Goal: Task Accomplishment & Management: Complete application form

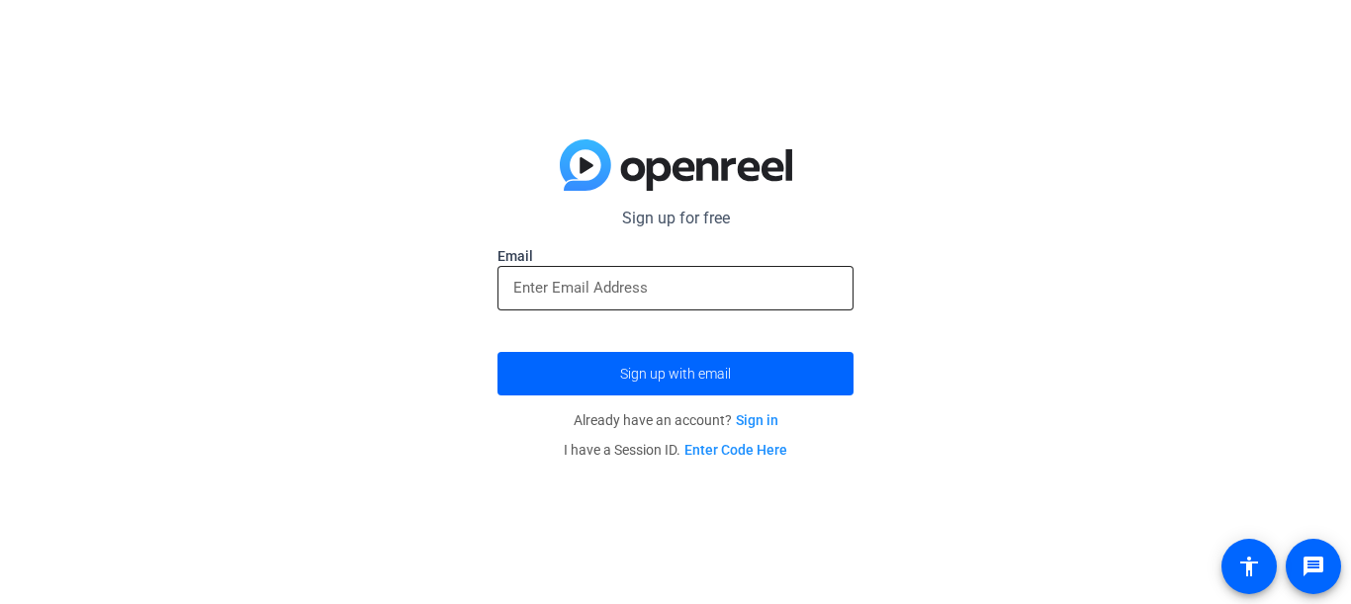
click at [740, 290] on input "email" at bounding box center [675, 288] width 324 height 24
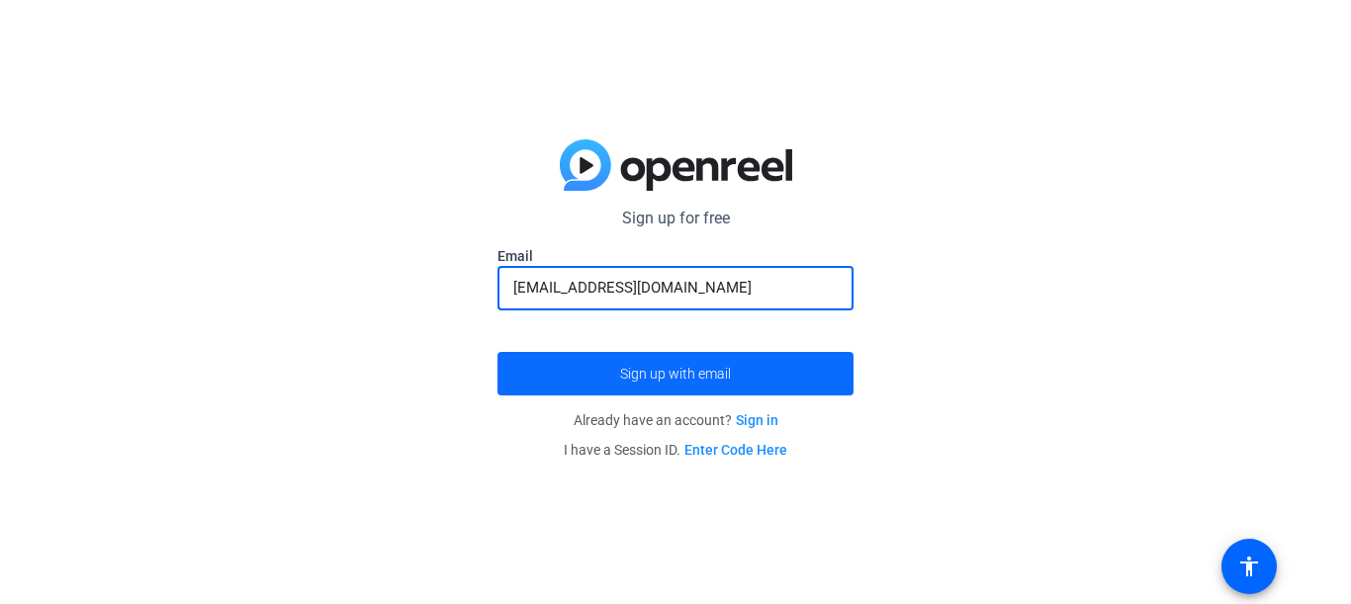
click at [710, 374] on span "Sign up with email" at bounding box center [675, 374] width 111 height 0
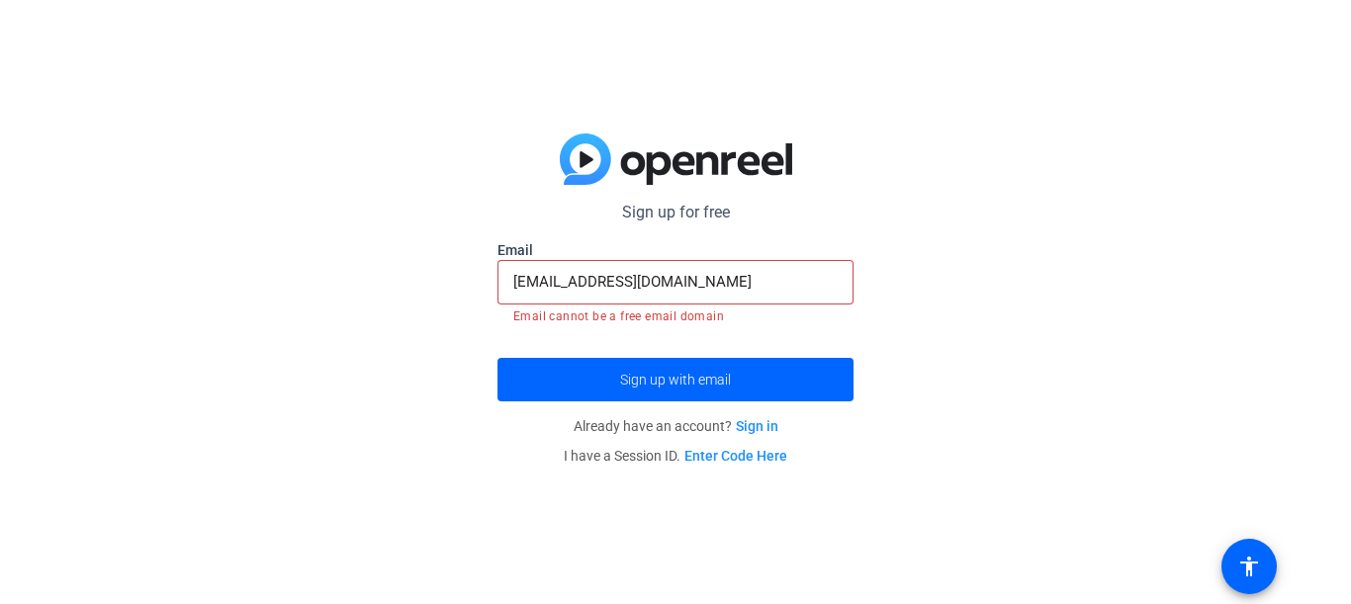
click at [814, 282] on input "[EMAIL_ADDRESS][DOMAIN_NAME]" at bounding box center [675, 282] width 324 height 24
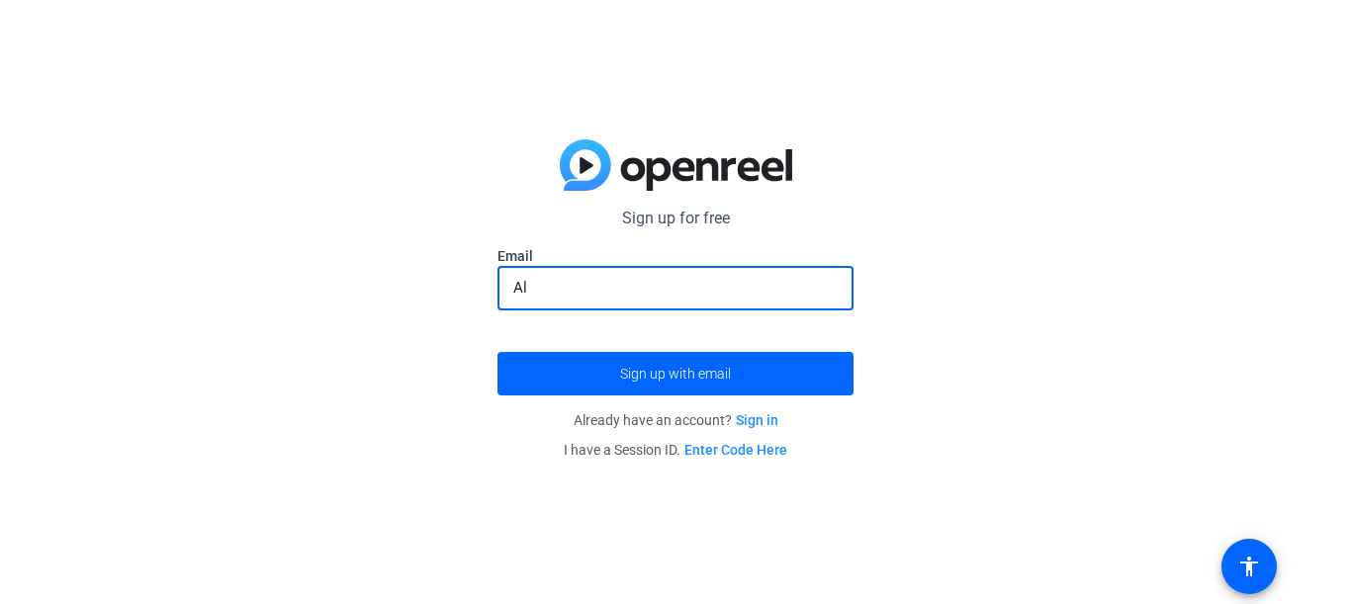
type input "A"
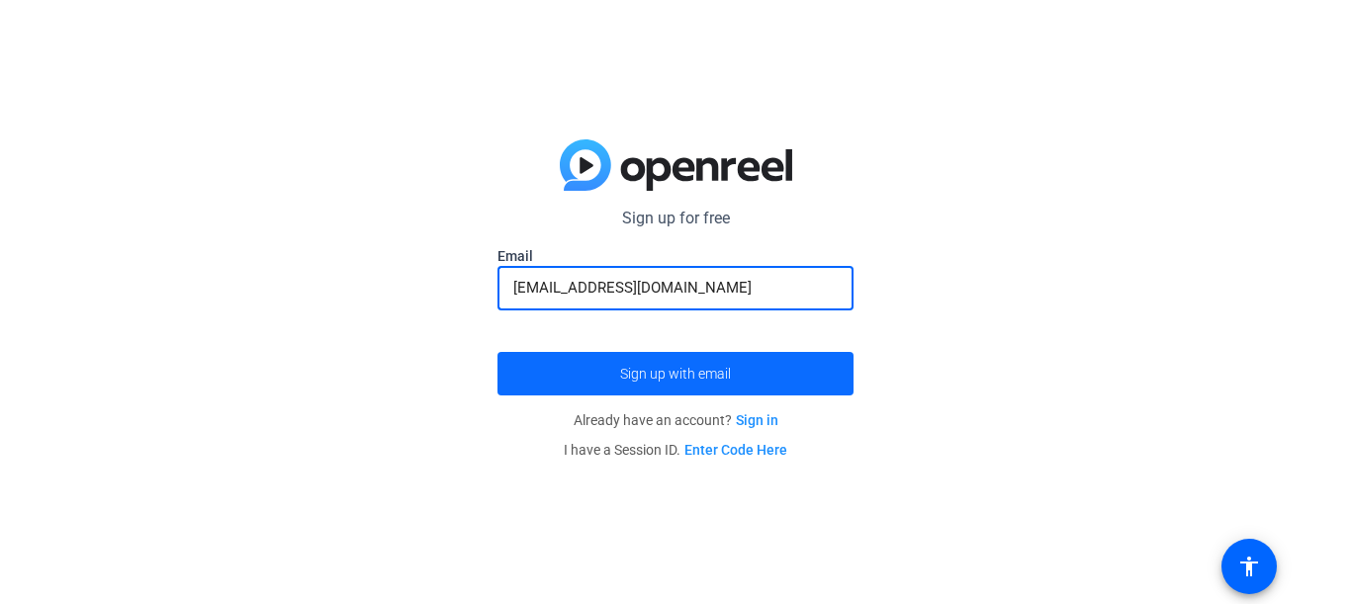
click at [779, 363] on span "submit" at bounding box center [675, 373] width 356 height 47
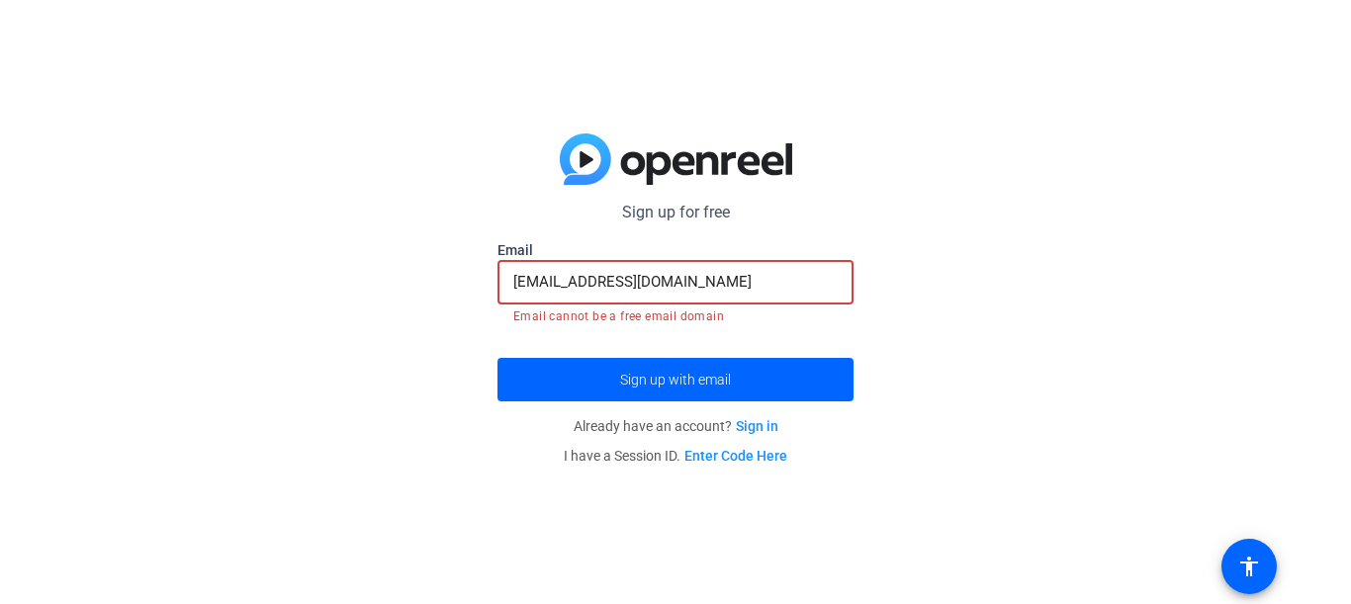
click at [786, 277] on input "[EMAIL_ADDRESS][DOMAIN_NAME]" at bounding box center [675, 282] width 324 height 24
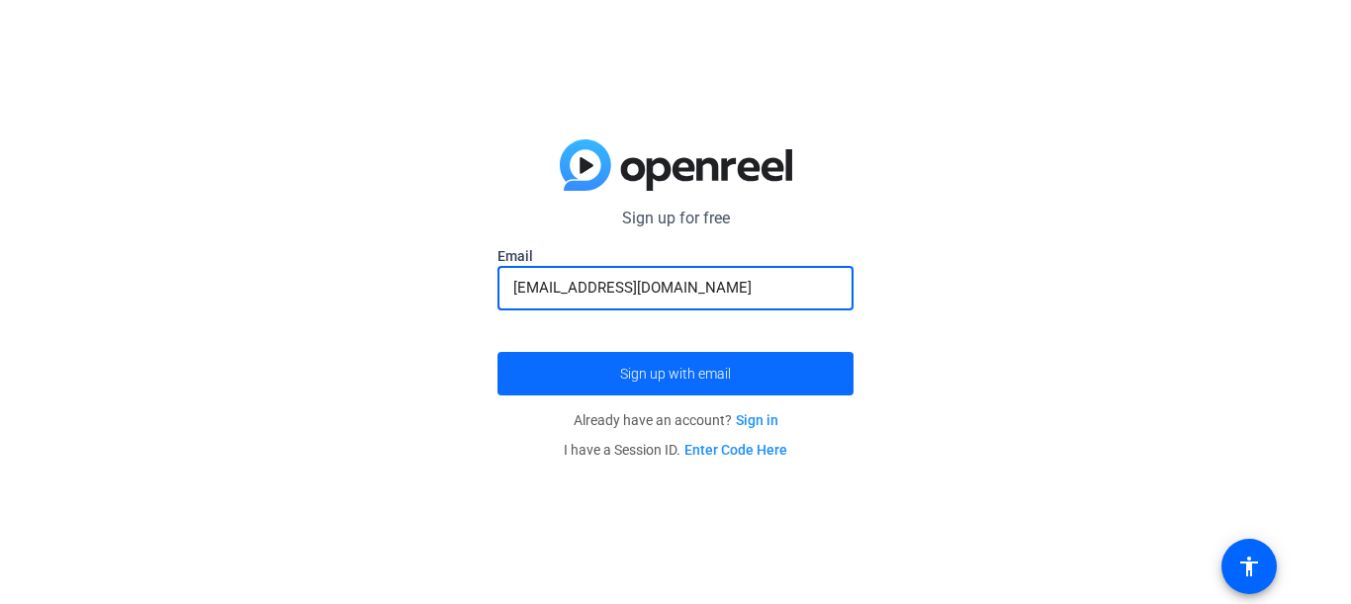
click at [770, 369] on span "submit" at bounding box center [675, 373] width 356 height 47
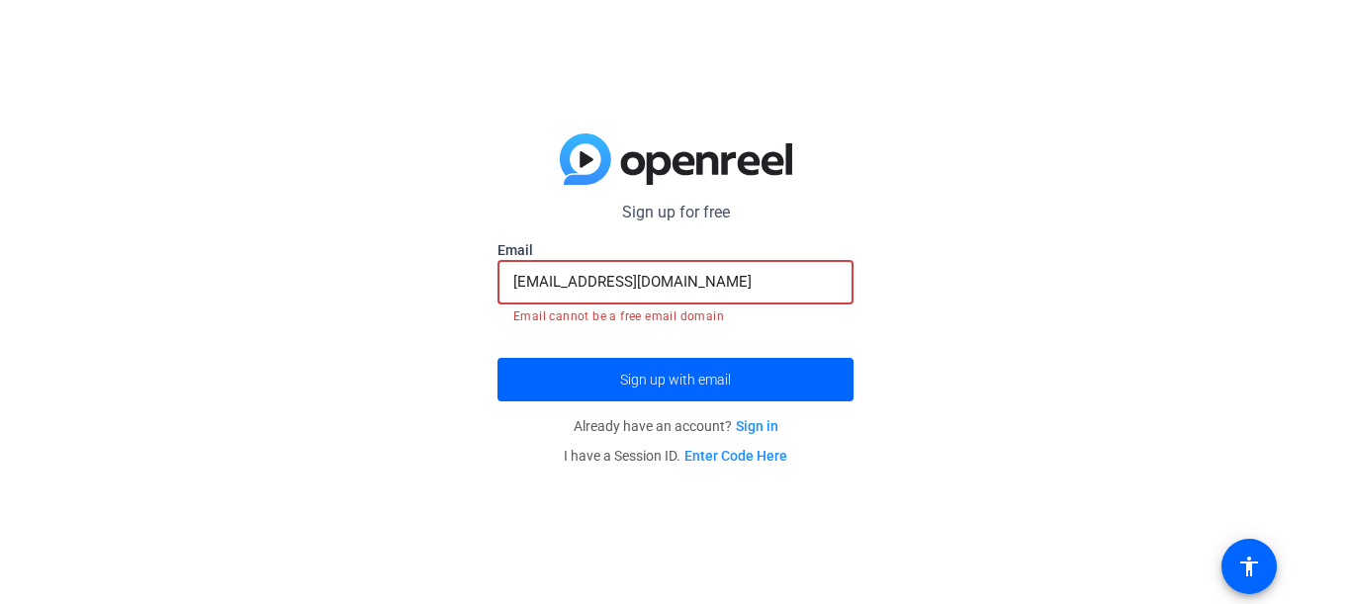
click at [801, 270] on input "[EMAIL_ADDRESS][DOMAIN_NAME]" at bounding box center [675, 282] width 324 height 24
click at [801, 287] on input "[EMAIL_ADDRESS][DOMAIN_NAME]" at bounding box center [675, 282] width 324 height 24
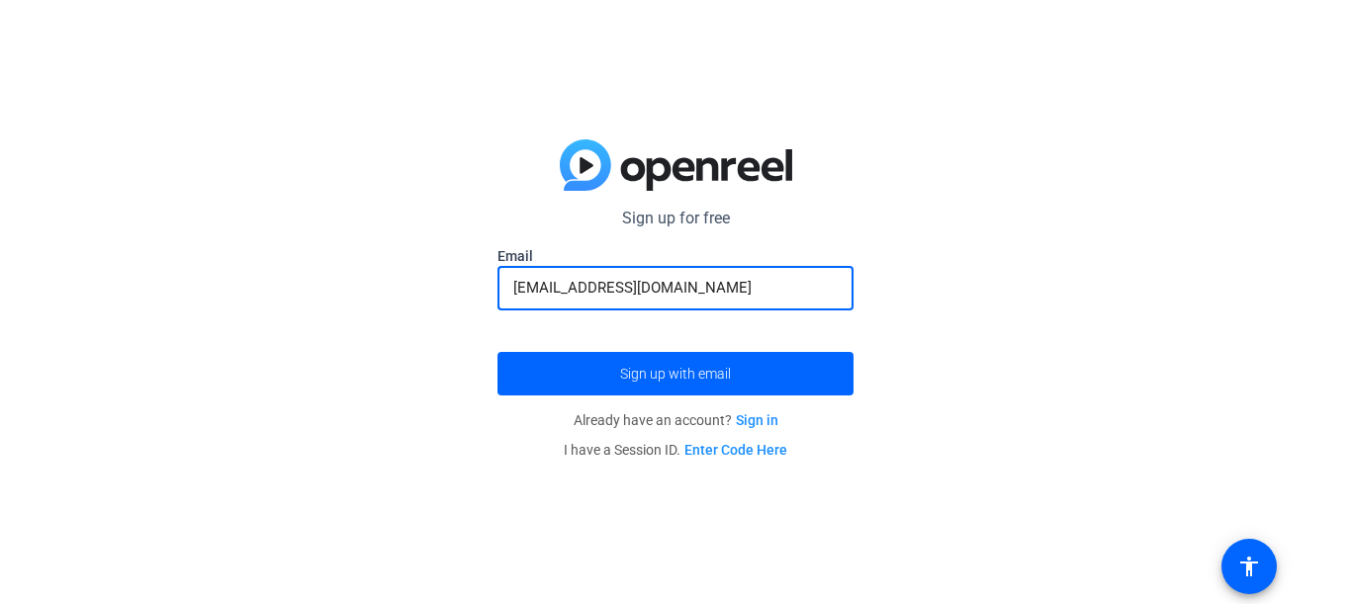
type input "[EMAIL_ADDRESS][DOMAIN_NAME]"
click at [776, 392] on span "submit" at bounding box center [675, 373] width 356 height 47
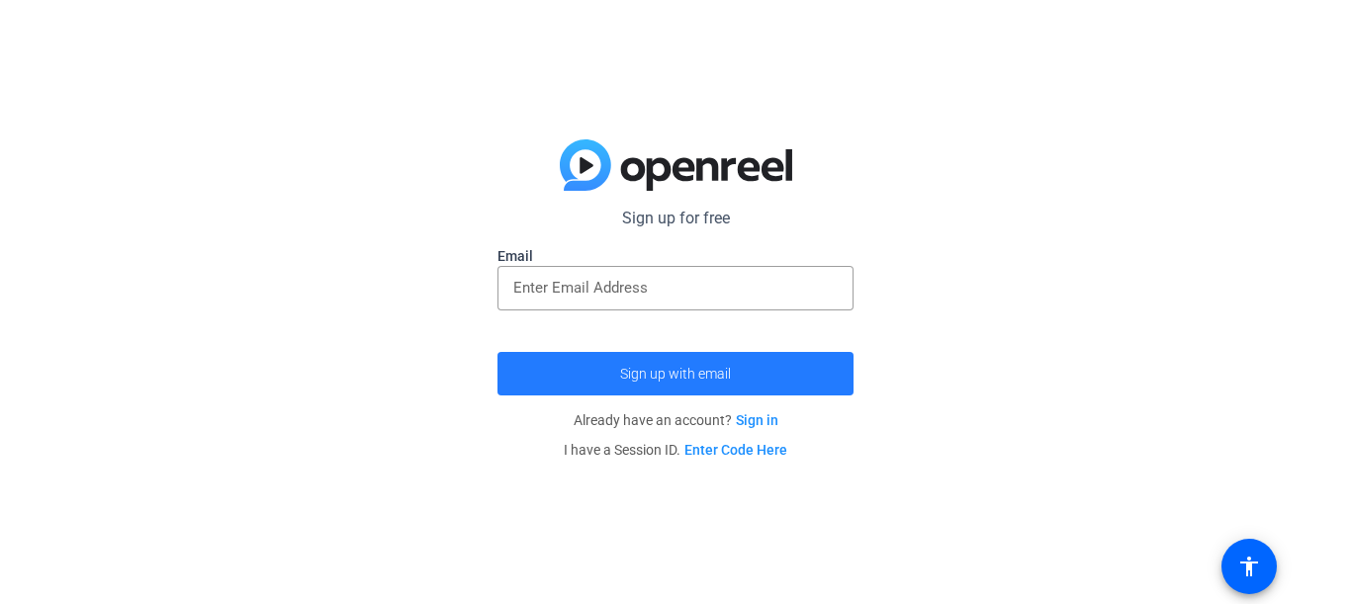
click at [689, 374] on span "Sign up with email" at bounding box center [675, 374] width 111 height 0
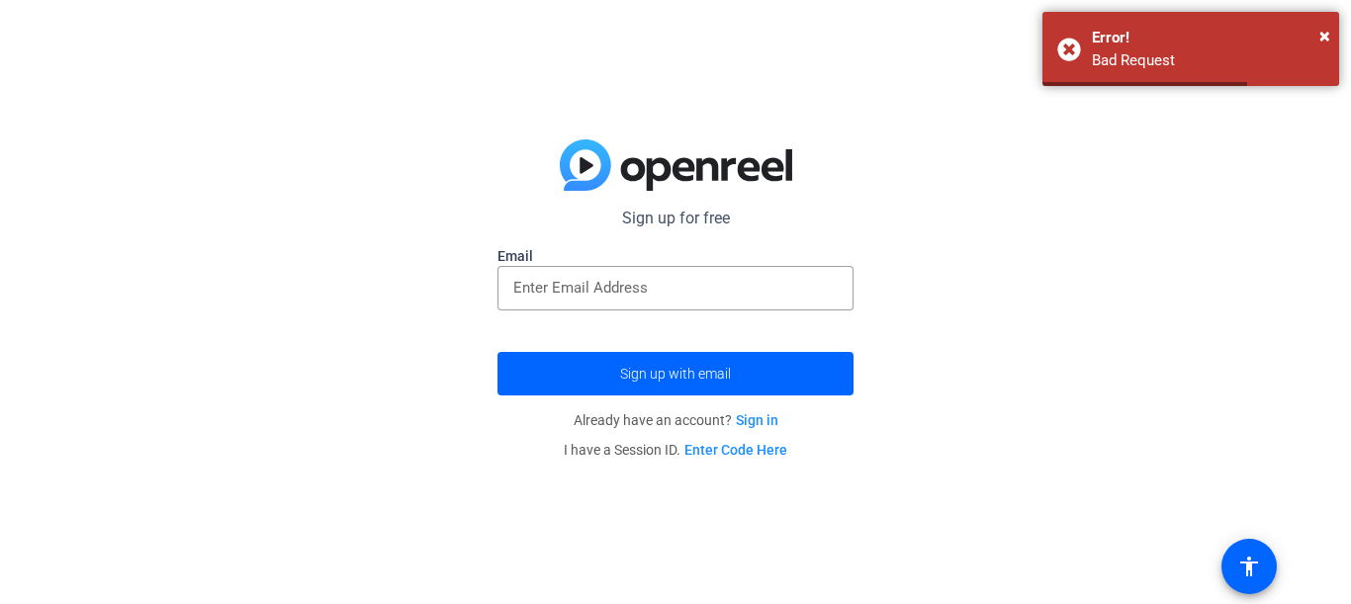
click at [1181, 191] on div "Sign up for free Email Sign up with email Already have an account? Sign in I ha…" at bounding box center [675, 302] width 1351 height 604
click at [1229, 213] on div "Sign up for free Email Sign up with email Already have an account? Sign in I ha…" at bounding box center [675, 302] width 1351 height 604
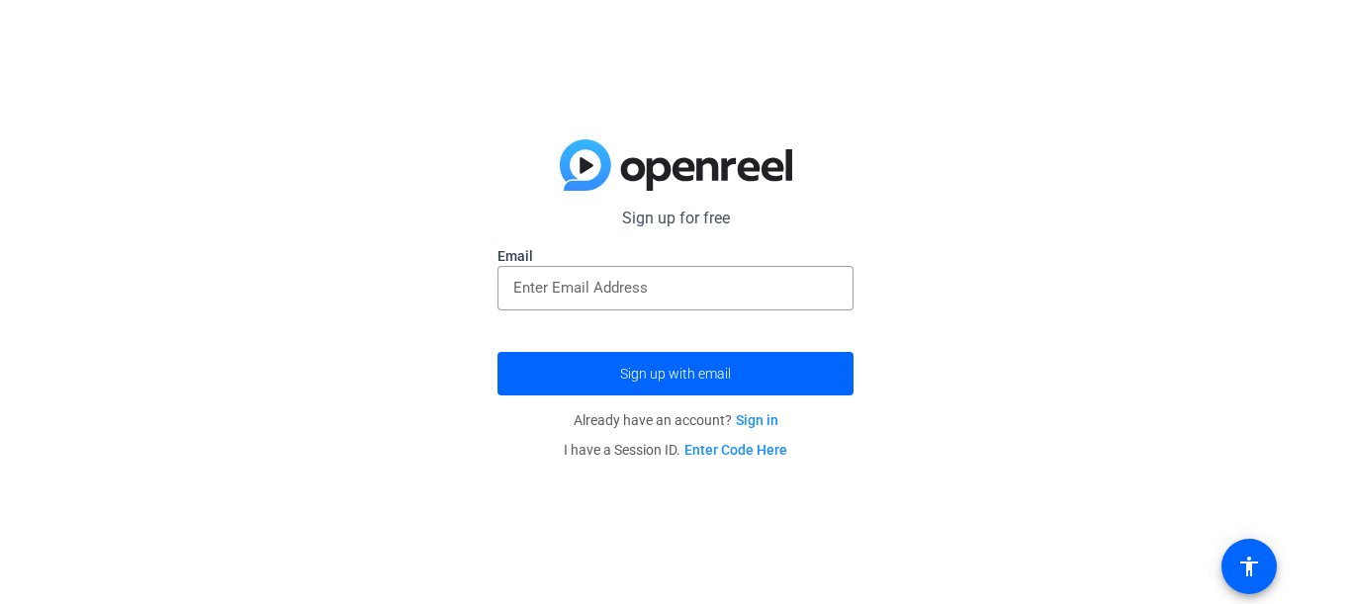
click at [1229, 213] on div "Sign up for free Email Sign up with email Already have an account? Sign in I ha…" at bounding box center [675, 302] width 1351 height 604
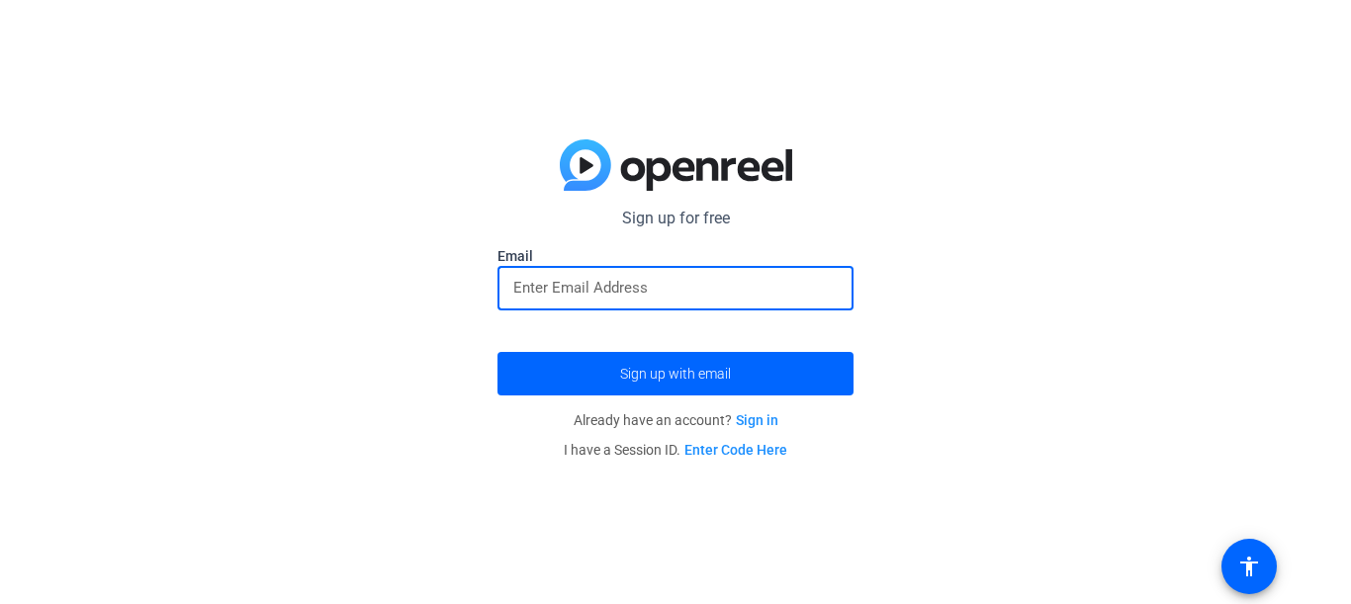
click at [648, 291] on input "email" at bounding box center [675, 288] width 324 height 24
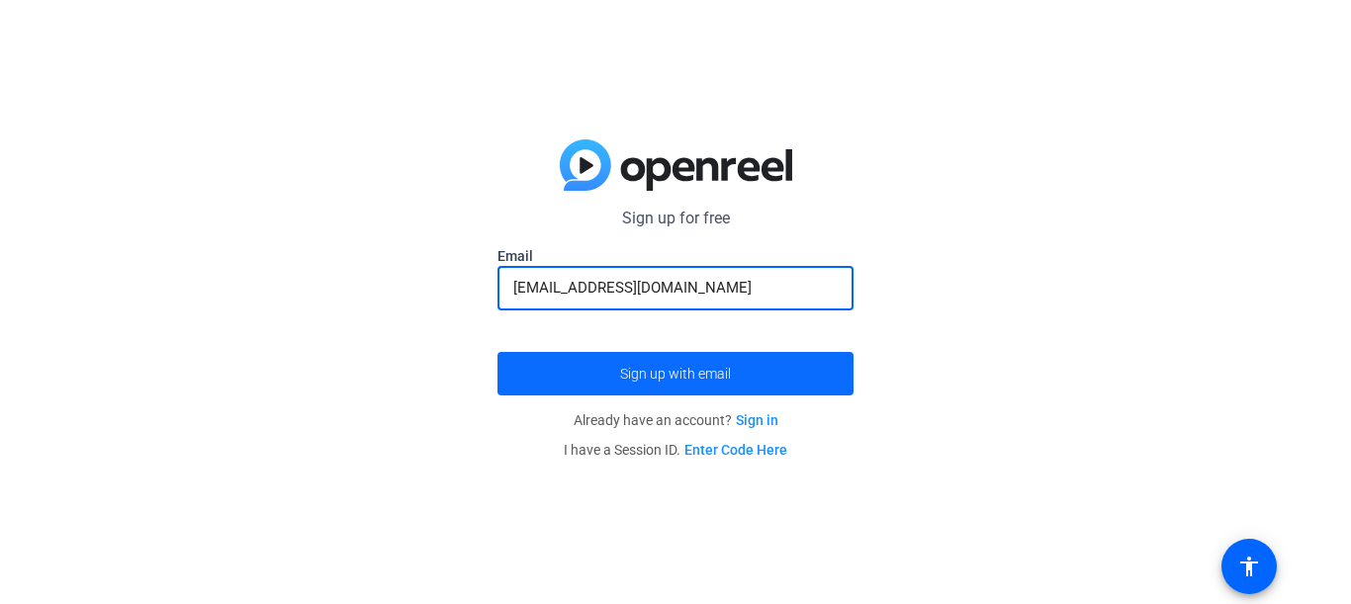
type input "[EMAIL_ADDRESS][DOMAIN_NAME]"
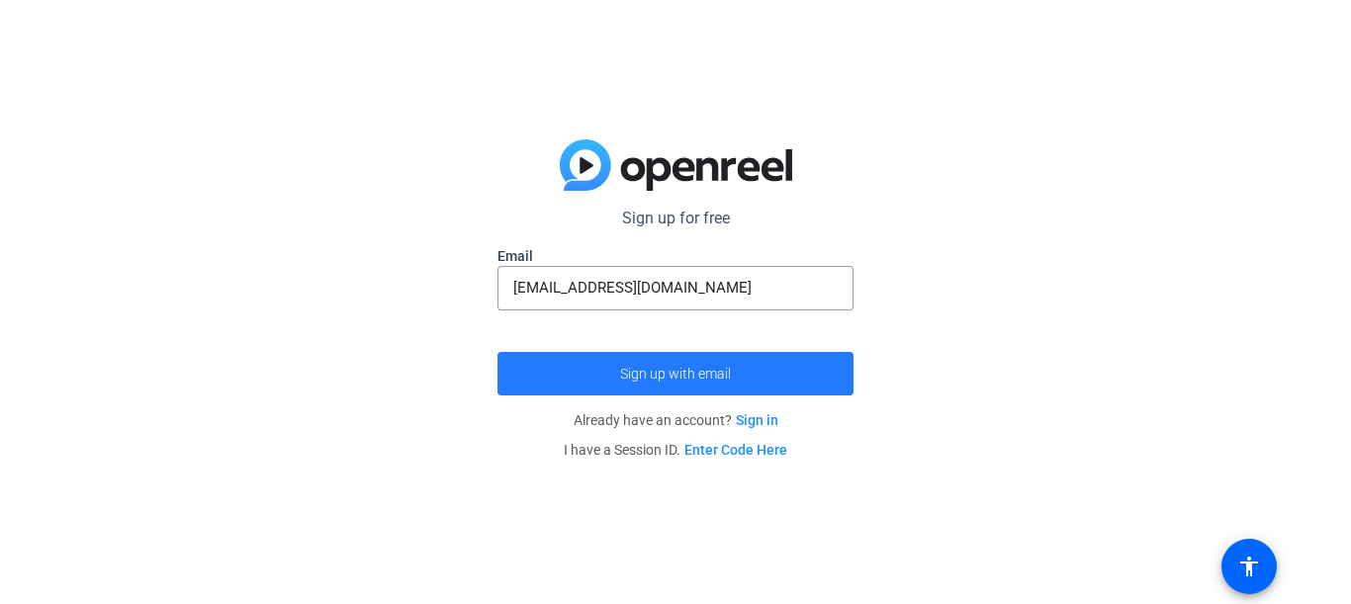
click at [742, 371] on span "submit" at bounding box center [675, 373] width 356 height 47
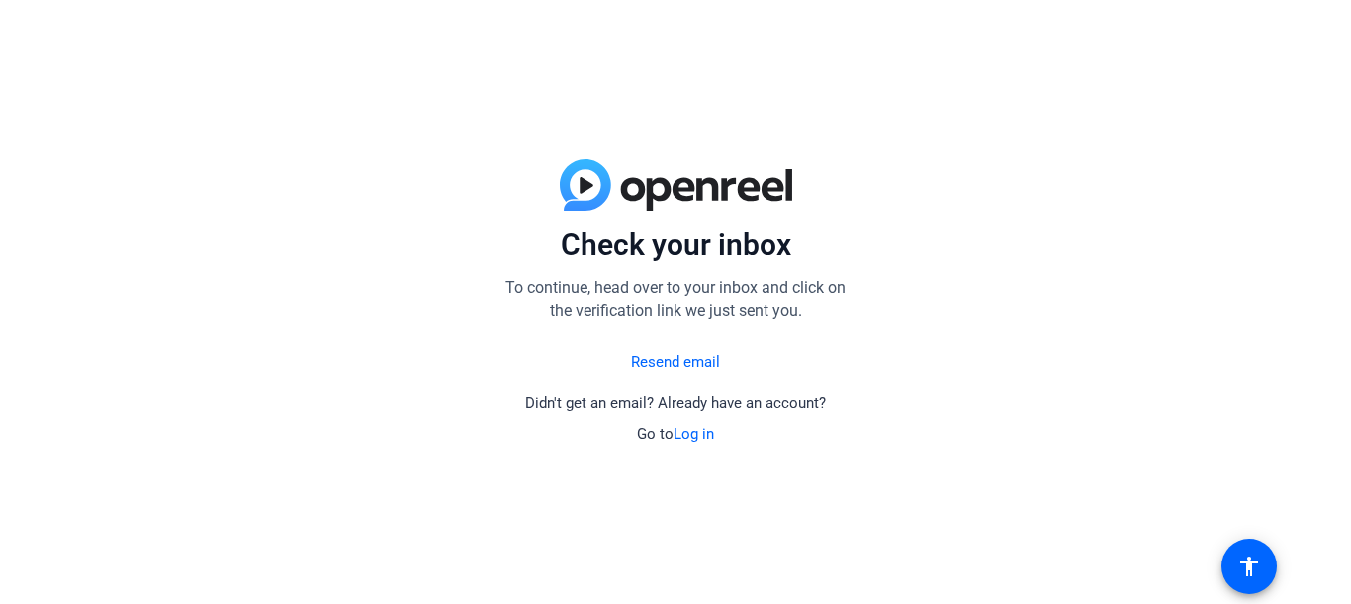
click at [694, 362] on link "Resend email" at bounding box center [675, 362] width 89 height 23
